Goal: Information Seeking & Learning: Learn about a topic

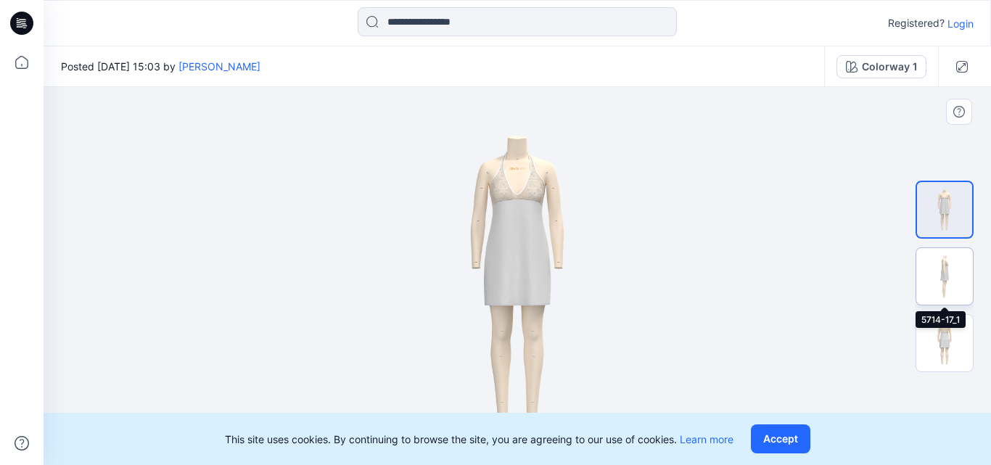
click at [947, 269] on img at bounding box center [945, 276] width 57 height 57
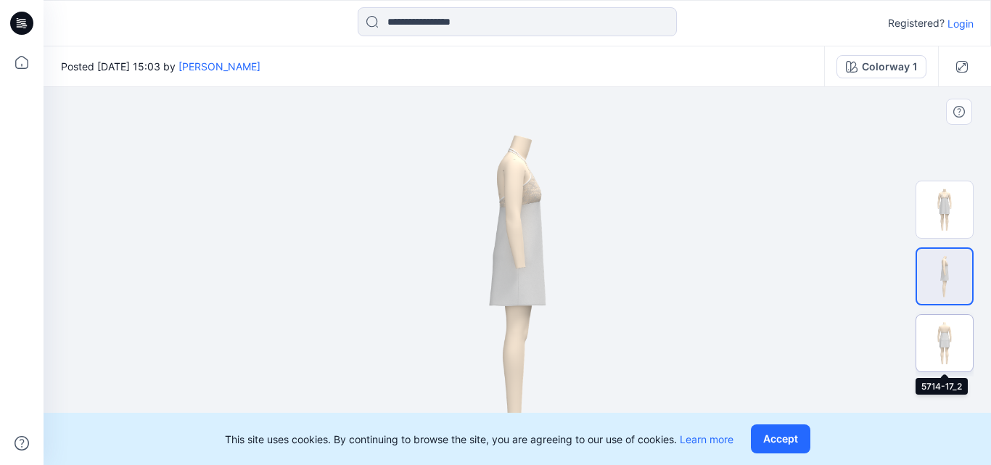
click at [958, 337] on img at bounding box center [945, 343] width 57 height 57
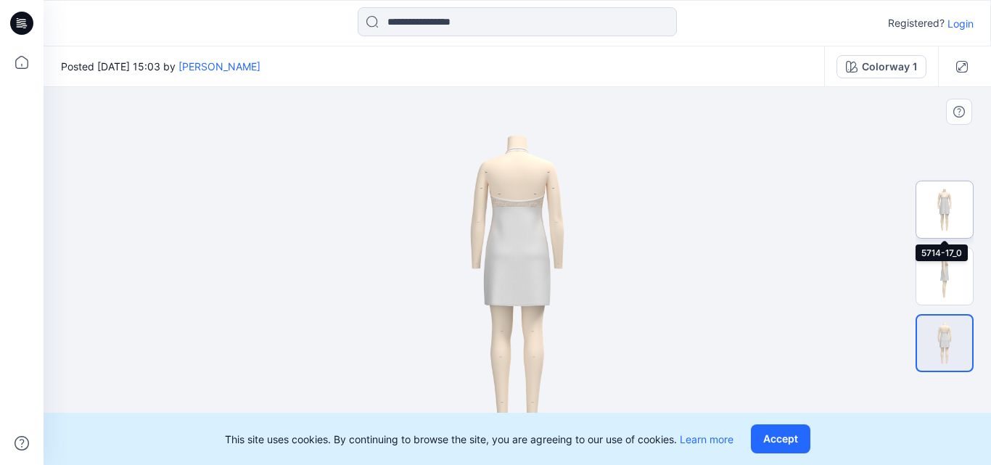
click at [949, 217] on img at bounding box center [945, 209] width 57 height 57
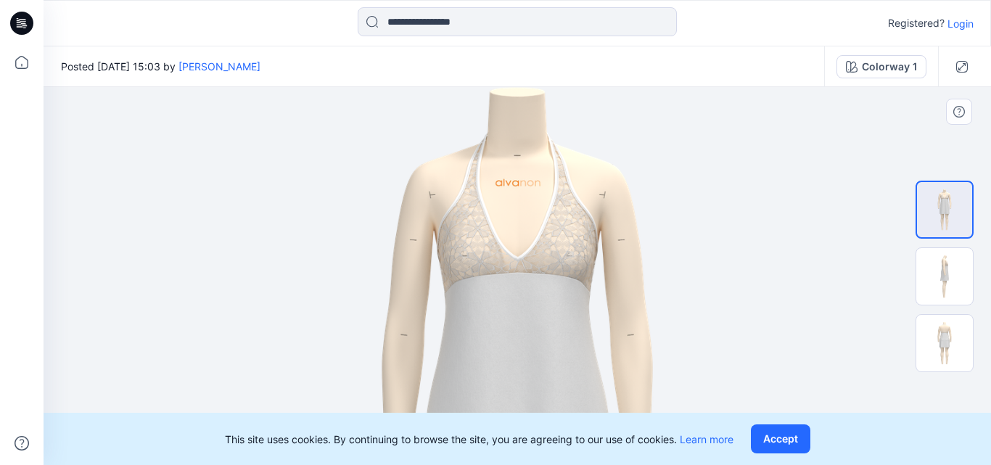
drag, startPoint x: 535, startPoint y: 152, endPoint x: 528, endPoint y: 372, distance: 219.3
